Goal: Transaction & Acquisition: Purchase product/service

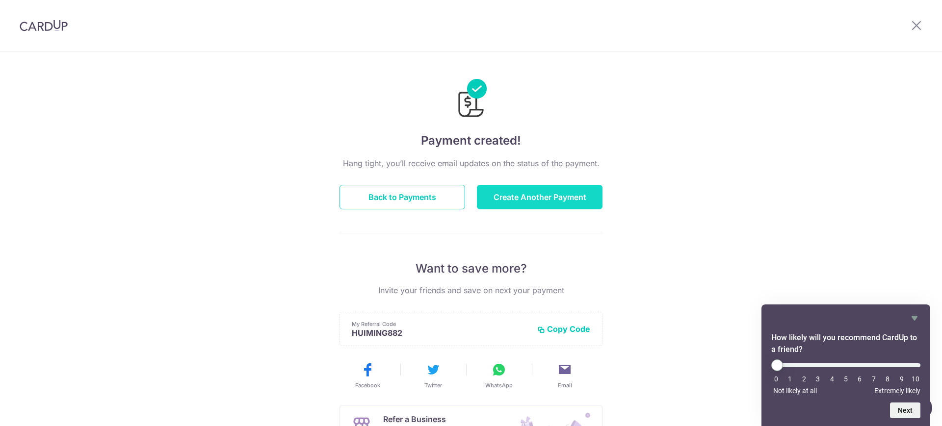
click at [579, 190] on button "Create Another Payment" at bounding box center [540, 197] width 126 height 25
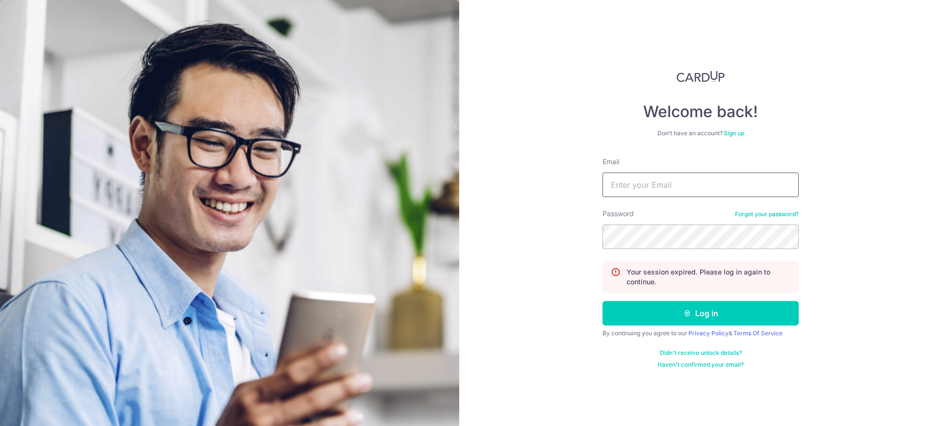
click at [646, 178] on input "Email" at bounding box center [700, 185] width 196 height 25
type input "[PERSON_NAME][EMAIL_ADDRESS][DOMAIN_NAME]"
click at [602, 301] on button "Log in" at bounding box center [700, 313] width 196 height 25
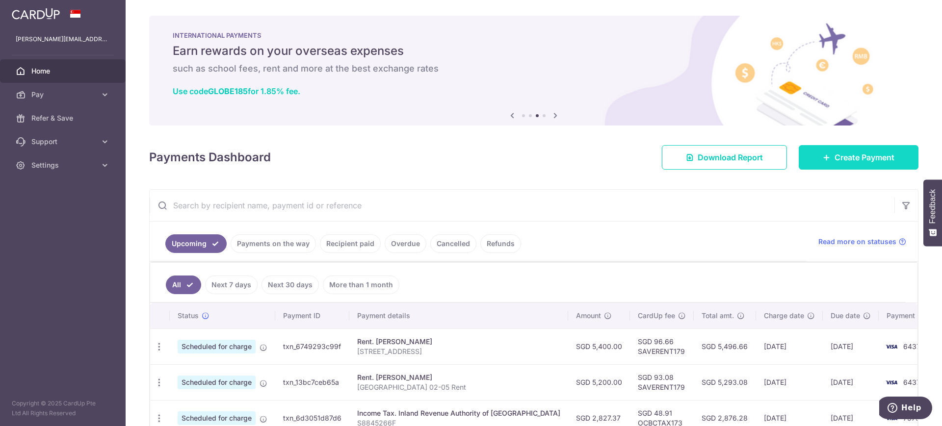
click at [838, 162] on span "Create Payment" at bounding box center [864, 158] width 60 height 12
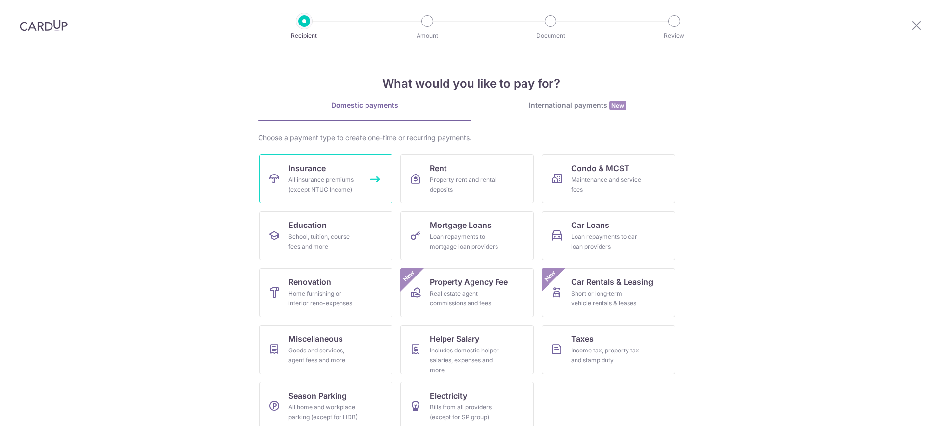
click at [314, 180] on div "All insurance premiums (except NTUC Income)" at bounding box center [323, 185] width 71 height 20
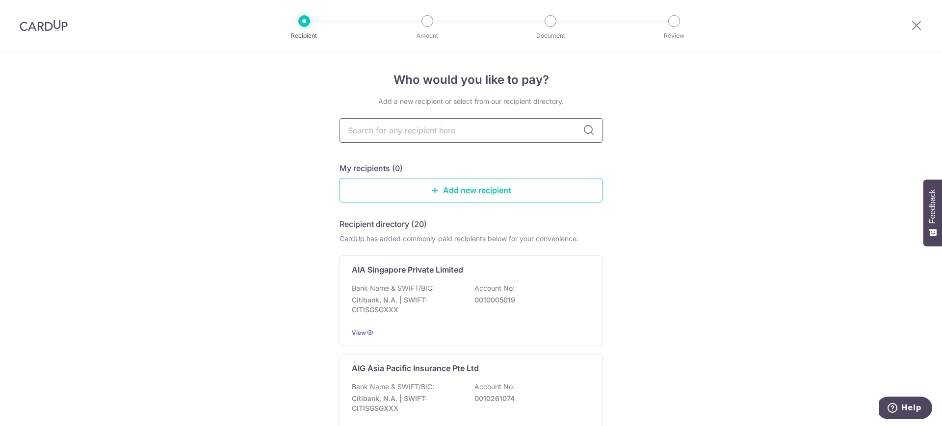
click at [452, 133] on input "text" at bounding box center [470, 130] width 263 height 25
type input "hsbc life"
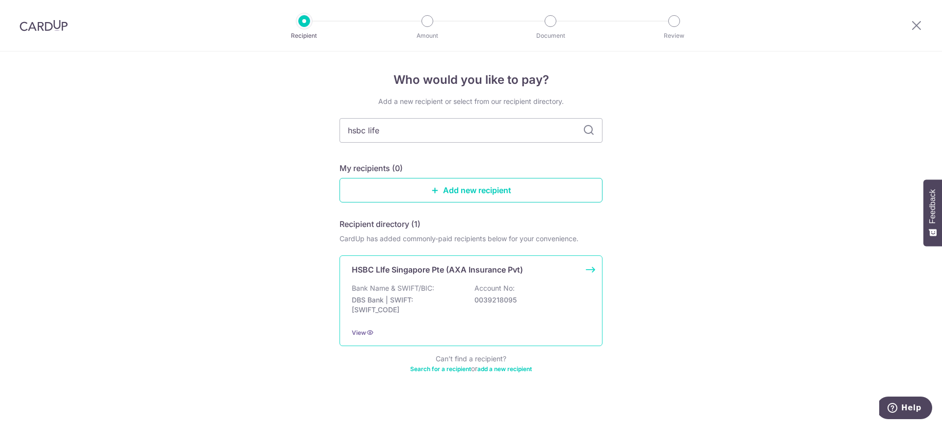
click at [439, 277] on div "HSBC LIfe Singapore Pte (AXA Insurance Pvt) Bank Name & SWIFT/BIC: DBS Bank | S…" at bounding box center [470, 301] width 263 height 91
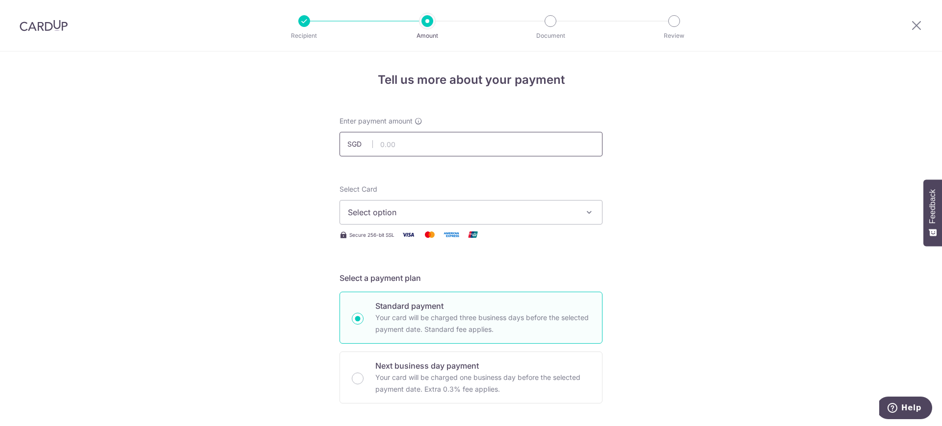
paste input "474.82"
type input "474.82"
click at [382, 214] on span "Select option" at bounding box center [462, 212] width 229 height 12
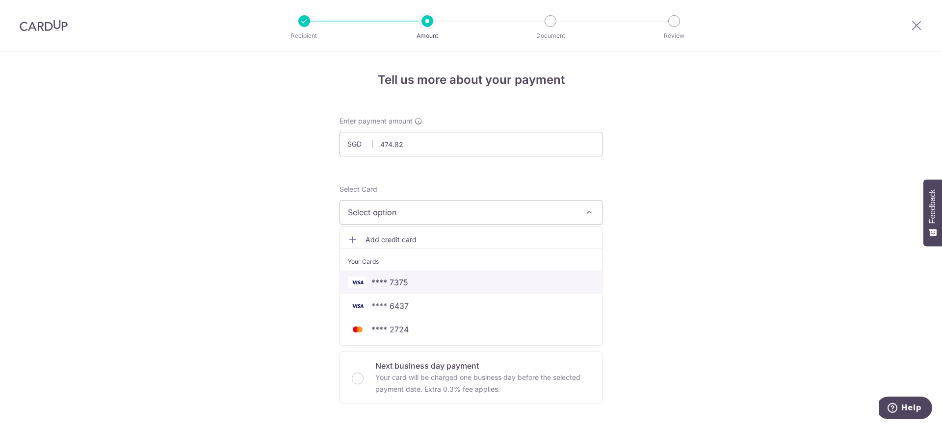
click at [380, 283] on span "**** 7375" at bounding box center [389, 283] width 37 height 12
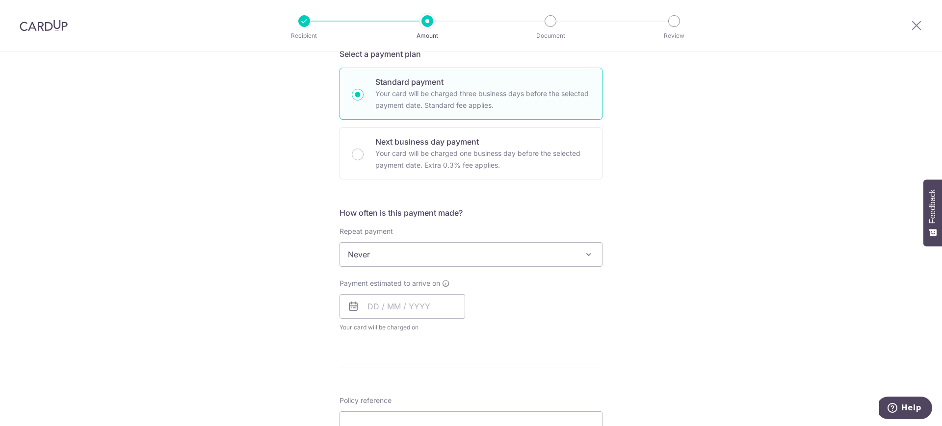
scroll to position [225, 0]
click at [390, 314] on input "text" at bounding box center [402, 306] width 126 height 25
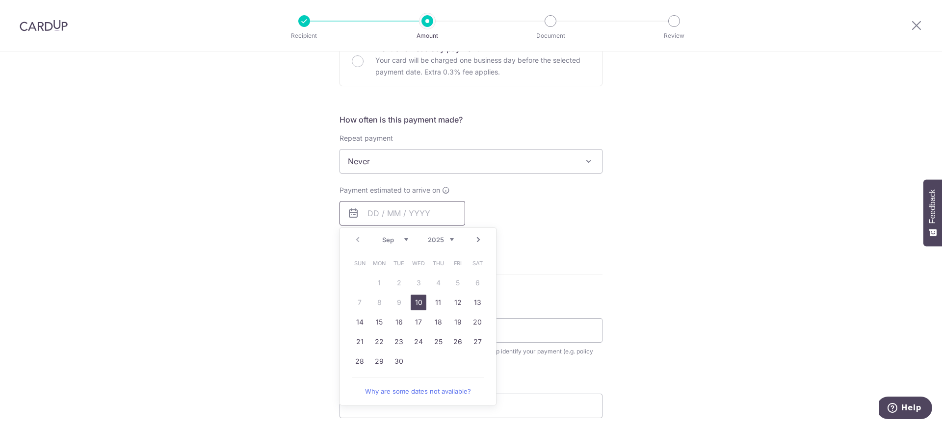
scroll to position [327, 0]
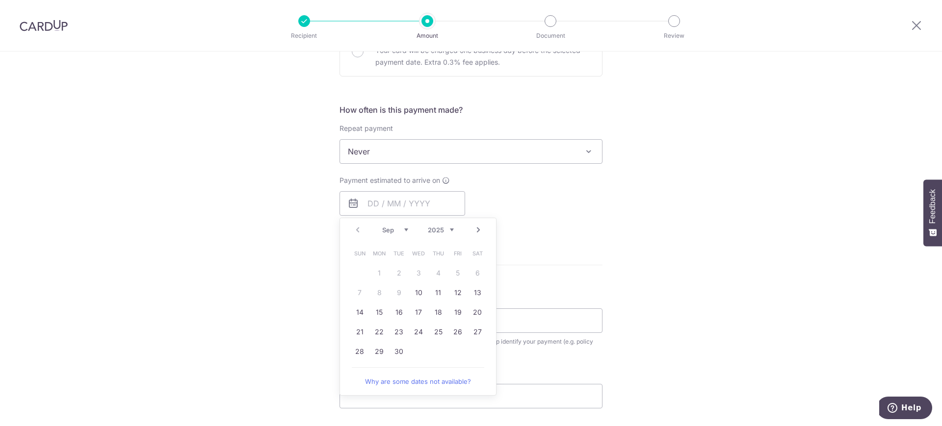
click at [472, 223] on div "Prev Next Sep Oct Nov Dec 2025 2026 2027 2028 2029 2030 2031 2032 2033 2034 2035" at bounding box center [418, 230] width 156 height 24
click at [472, 228] on link "Next" at bounding box center [478, 230] width 12 height 12
click at [355, 233] on link "Prev" at bounding box center [358, 230] width 12 height 12
click at [378, 327] on link "22" at bounding box center [379, 332] width 16 height 16
type input "[DATE]"
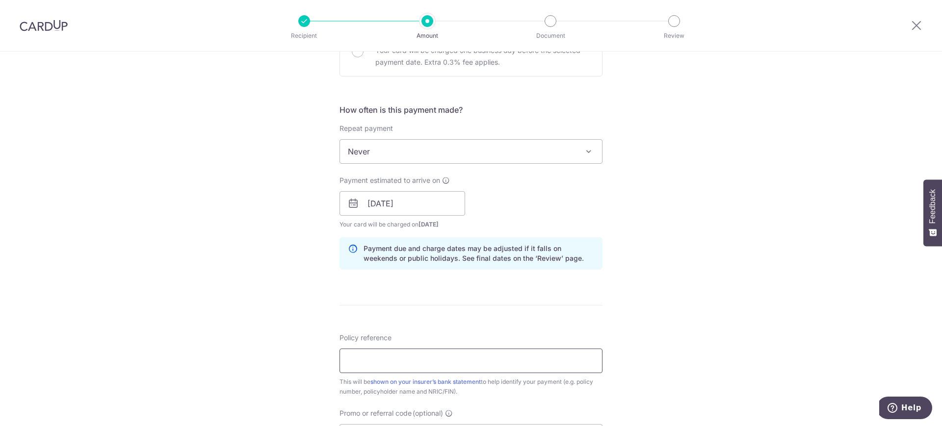
click at [391, 364] on input "Policy reference" at bounding box center [470, 361] width 263 height 25
paste input "501-7606376"
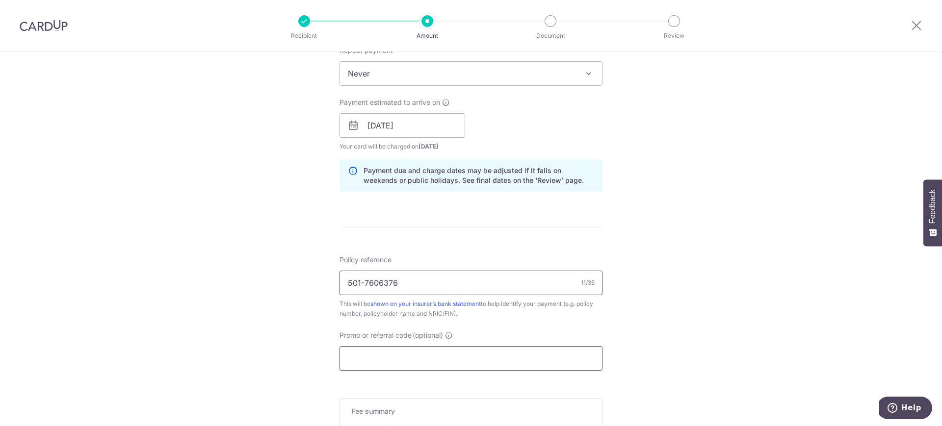
scroll to position [450, 0]
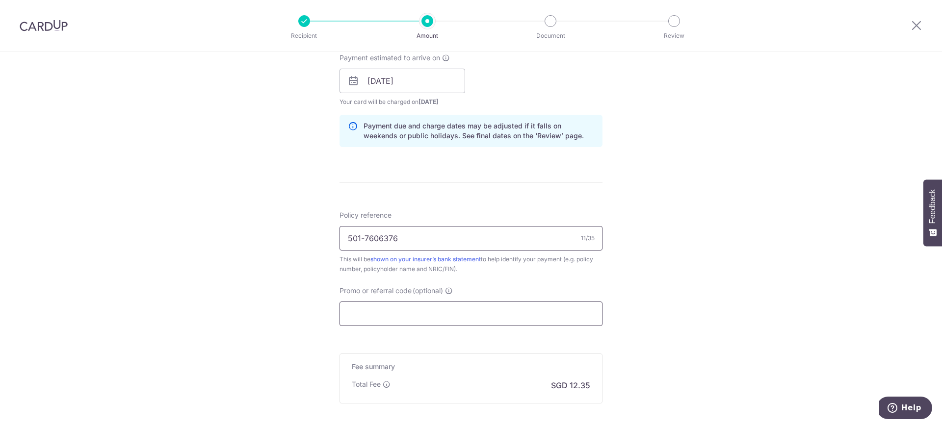
type input "501-7606376"
click at [378, 315] on input "Promo or referral code (optional)" at bounding box center [470, 314] width 263 height 25
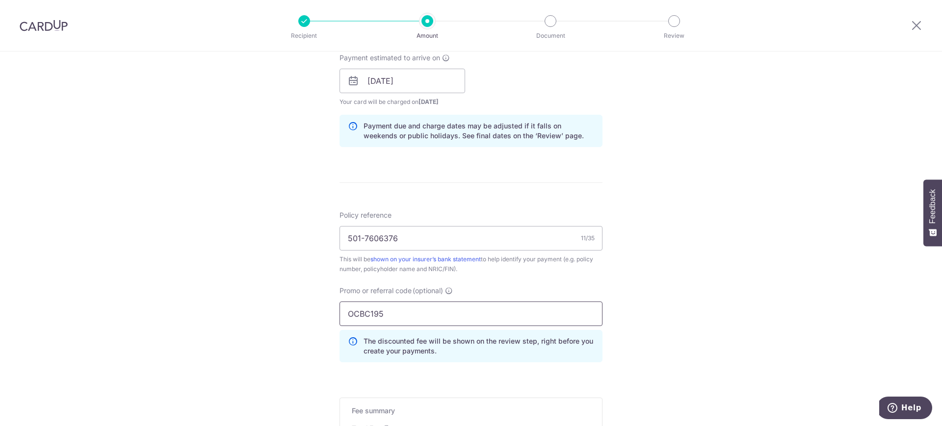
type input "OCBC195"
click at [307, 311] on div "Tell us more about your payment Enter payment amount SGD 474.82 474.82 Select C…" at bounding box center [471, 88] width 942 height 972
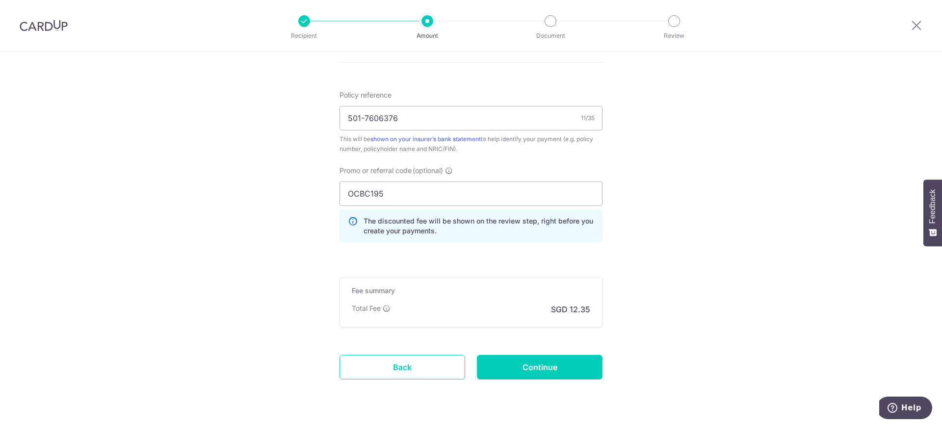
scroll to position [572, 0]
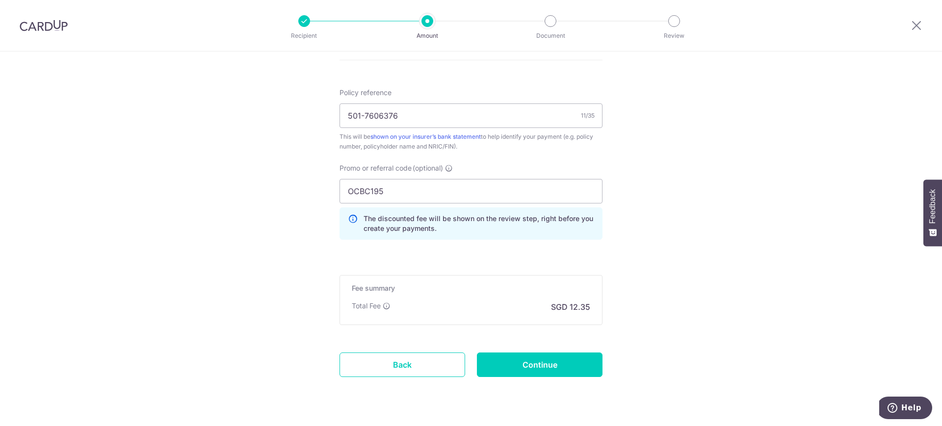
click at [505, 361] on input "Continue" at bounding box center [540, 365] width 126 height 25
type input "Create Schedule"
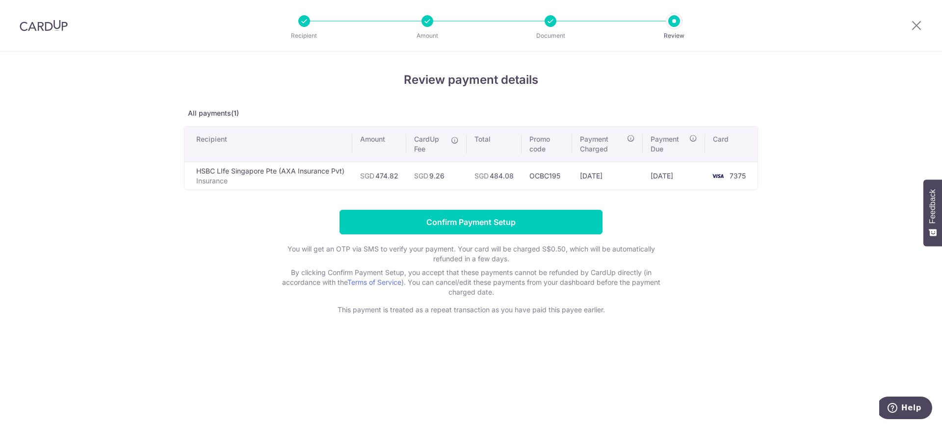
drag, startPoint x: 455, startPoint y: 175, endPoint x: 435, endPoint y: 178, distance: 20.8
click at [435, 178] on td "SGD 9.26" at bounding box center [436, 176] width 60 height 28
copy td "9.26"
drag, startPoint x: 424, startPoint y: 20, endPoint x: 458, endPoint y: 23, distance: 33.5
click at [427, 22] on div at bounding box center [427, 21] width 12 height 12
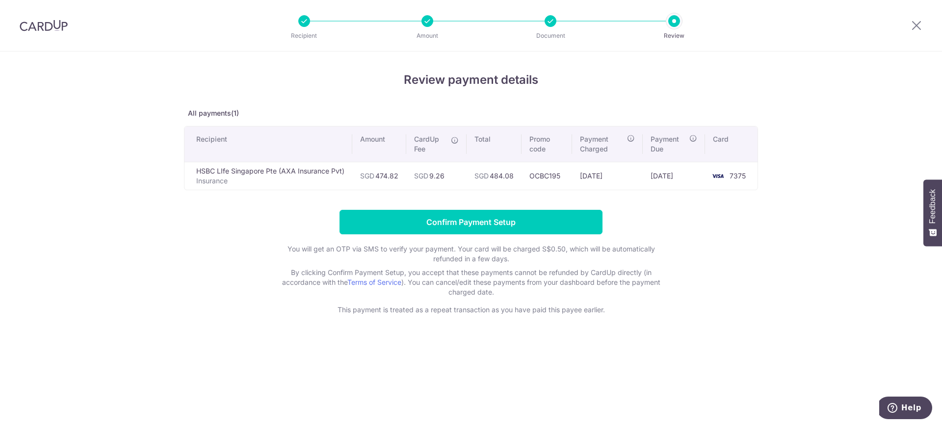
click at [550, 23] on div at bounding box center [550, 21] width 12 height 12
click at [583, 175] on td "[DATE]" at bounding box center [607, 176] width 70 height 28
drag, startPoint x: 617, startPoint y: 176, endPoint x: 691, endPoint y: 55, distance: 142.0
click at [623, 176] on td "[DATE]" at bounding box center [607, 176] width 70 height 28
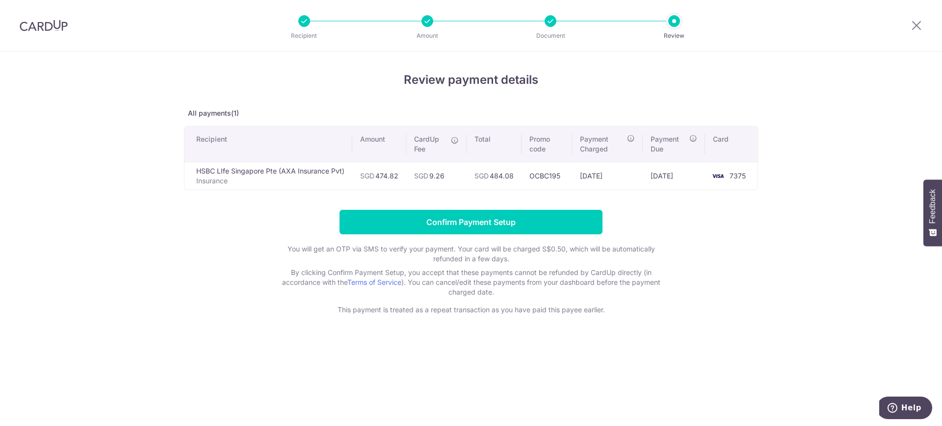
copy td "[DATE]"
drag, startPoint x: 650, startPoint y: 180, endPoint x: 690, endPoint y: 181, distance: 39.8
click at [690, 181] on td "[DATE]" at bounding box center [673, 176] width 62 height 28
copy td "[DATE]"
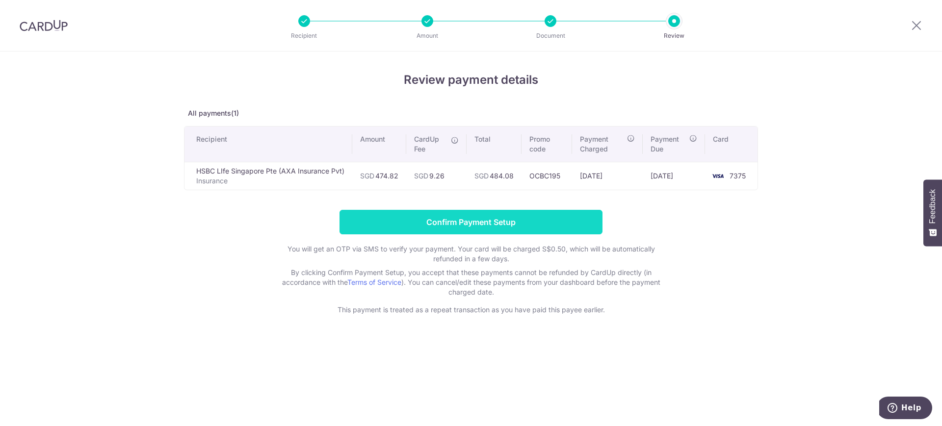
click at [562, 231] on input "Confirm Payment Setup" at bounding box center [470, 222] width 263 height 25
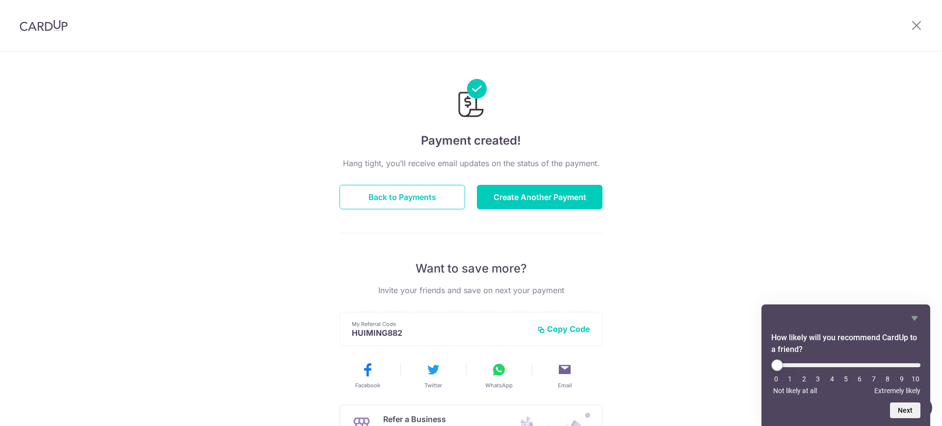
click at [729, 55] on div "Payment created! Hang tight, you’ll receive email updates on the status of the …" at bounding box center [471, 313] width 942 height 524
click at [915, 21] on icon at bounding box center [916, 25] width 12 height 12
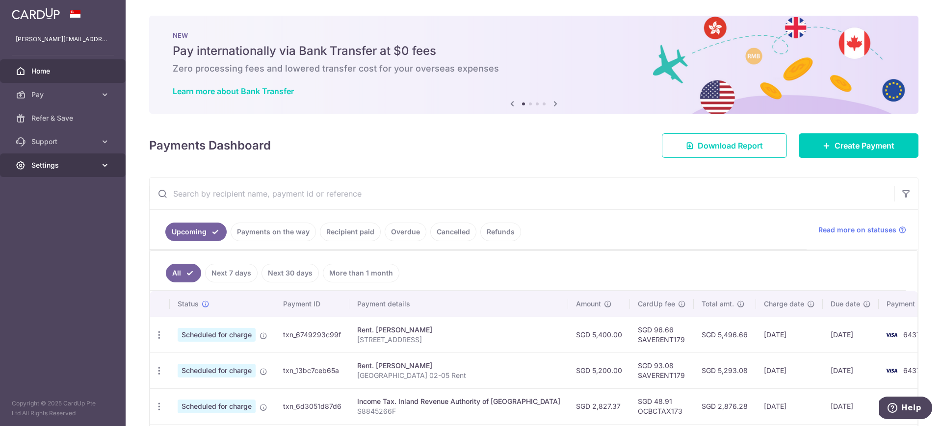
click at [105, 163] on icon at bounding box center [105, 165] width 10 height 10
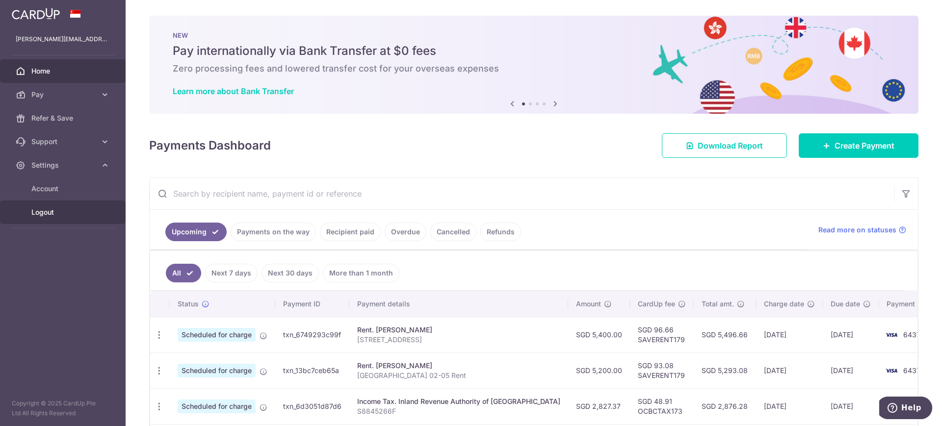
click at [45, 213] on span "Logout" at bounding box center [63, 212] width 65 height 10
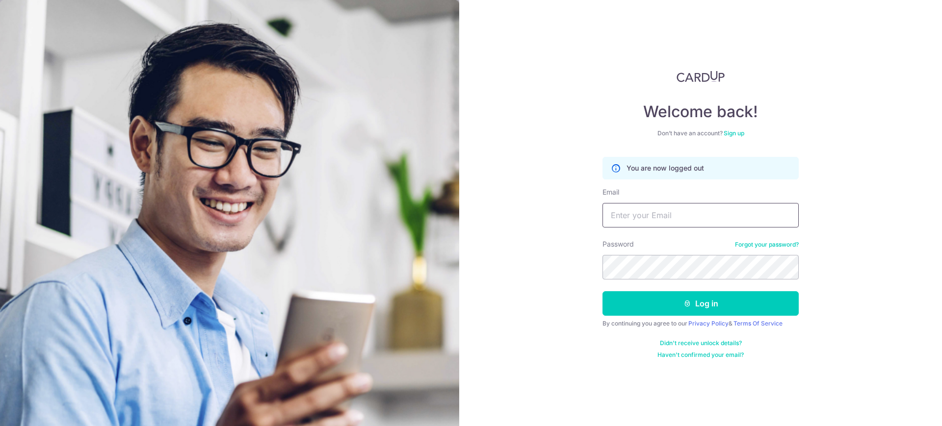
click at [725, 207] on input "Email" at bounding box center [700, 215] width 196 height 25
type input "m"
type input "emmanueltng@gmail.com"
click at [602, 291] on button "Log in" at bounding box center [700, 303] width 196 height 25
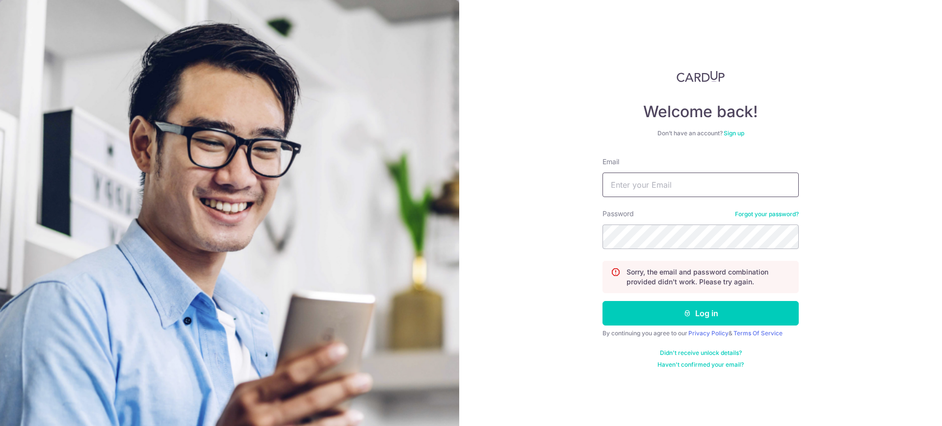
click at [702, 193] on input "Email" at bounding box center [700, 185] width 196 height 25
type input "emmanueltng@gmail.com"
click at [602, 301] on button "Log in" at bounding box center [700, 313] width 196 height 25
